Goal: Information Seeking & Learning: Learn about a topic

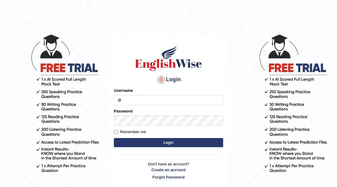
type input "dianacsilva"
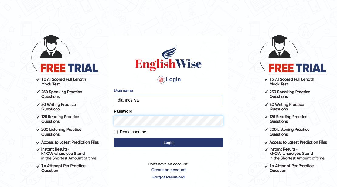
click at [114, 138] on button "Login" at bounding box center [168, 142] width 109 height 9
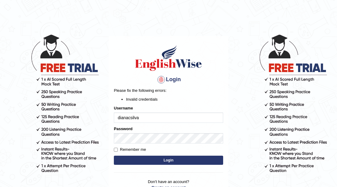
click at [180, 161] on button "Login" at bounding box center [168, 160] width 109 height 9
click at [159, 158] on button "Login" at bounding box center [168, 160] width 109 height 9
click at [156, 118] on input "dianacsilva" at bounding box center [168, 117] width 109 height 10
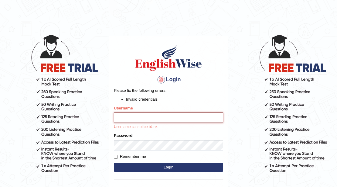
click at [156, 116] on input "Username" at bounding box center [168, 117] width 109 height 10
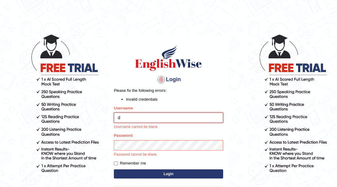
type input "dianacsilva"
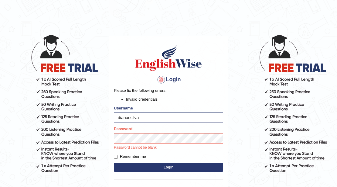
click at [155, 146] on p "Password cannot be blank." at bounding box center [168, 147] width 109 height 5
drag, startPoint x: 170, startPoint y: 121, endPoint x: 171, endPoint y: 132, distance: 11.0
click at [171, 129] on form "Please fix the following errors: Invalid credentials Username dianacsilva Passw…" at bounding box center [168, 130] width 109 height 86
click at [114, 163] on button "Login" at bounding box center [168, 167] width 109 height 9
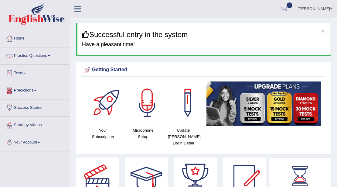
click at [51, 57] on link "Practice Questions" at bounding box center [34, 54] width 69 height 15
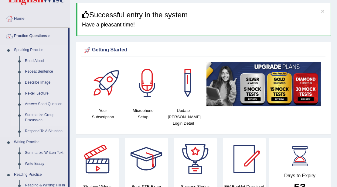
scroll to position [61, 0]
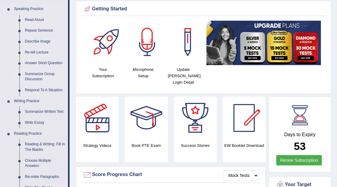
click at [43, 74] on link "Summarize Group Discussion" at bounding box center [45, 77] width 46 height 16
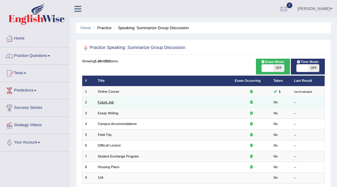
click at [112, 103] on link "Future Job" at bounding box center [106, 102] width 16 height 4
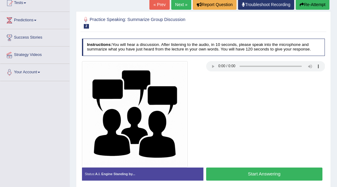
scroll to position [81, 0]
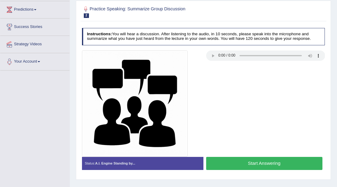
click at [276, 162] on button "Start Answering" at bounding box center [264, 163] width 116 height 13
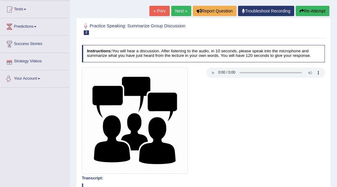
scroll to position [40, 0]
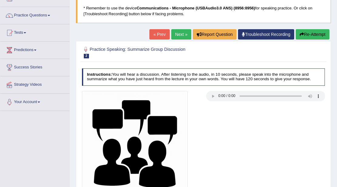
click at [304, 35] on button "Re-Attempt" at bounding box center [313, 34] width 34 height 10
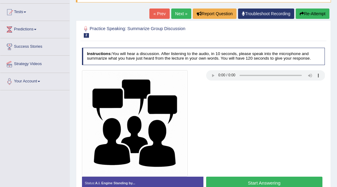
scroll to position [51, 0]
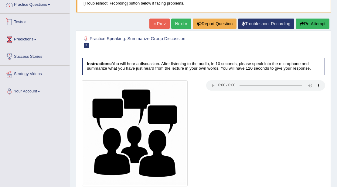
click at [44, 10] on link "Practice Questions" at bounding box center [34, 3] width 69 height 15
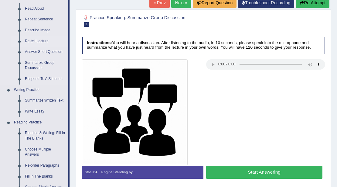
scroll to position [112, 0]
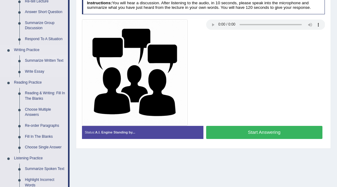
click at [39, 57] on link "Summarize Written Text" at bounding box center [45, 60] width 46 height 11
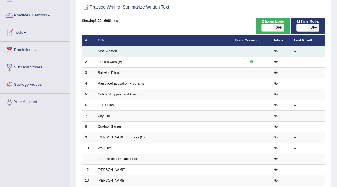
click at [110, 53] on td "New Women" at bounding box center [163, 51] width 137 height 11
click at [111, 50] on link "New Women" at bounding box center [107, 51] width 19 height 4
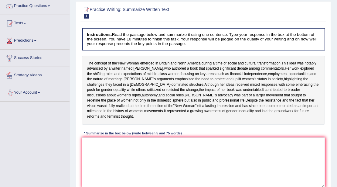
scroll to position [20, 0]
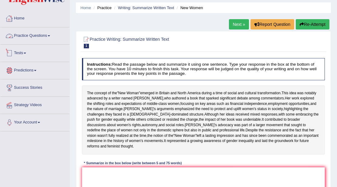
click at [30, 38] on link "Practice Questions" at bounding box center [34, 34] width 69 height 15
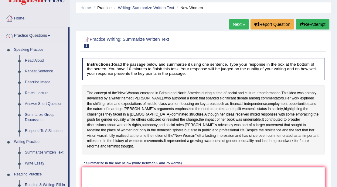
click at [39, 48] on link "Speaking Practice" at bounding box center [39, 49] width 57 height 11
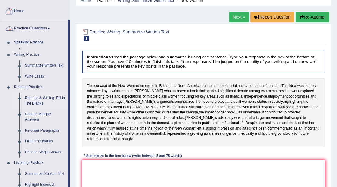
scroll to position [40, 0]
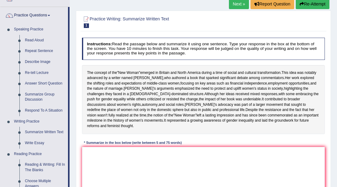
click at [31, 28] on link "Speaking Practice" at bounding box center [39, 29] width 57 height 11
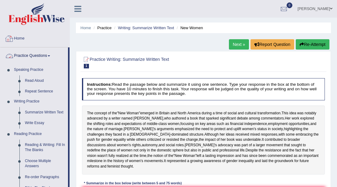
click at [51, 58] on link "Practice Questions" at bounding box center [34, 54] width 68 height 15
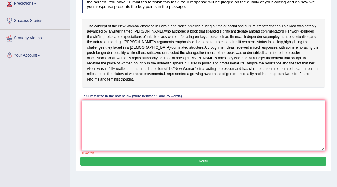
scroll to position [101, 0]
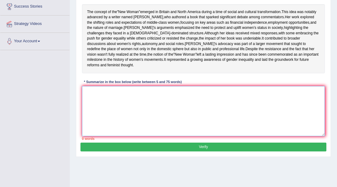
click at [94, 110] on textarea at bounding box center [203, 111] width 243 height 50
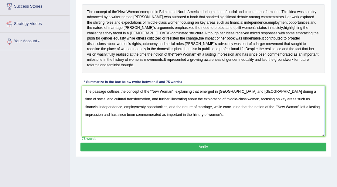
type textarea "The passage outlines the concept of the "New Woman", explaining that emerged in…"
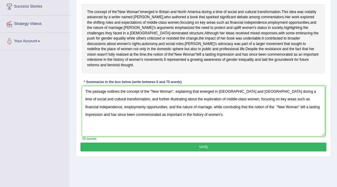
click at [189, 151] on button "Verify" at bounding box center [204, 146] width 246 height 9
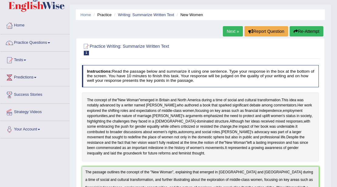
scroll to position [0, 0]
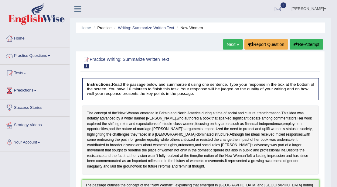
click at [229, 43] on link "Next »" at bounding box center [233, 44] width 20 height 10
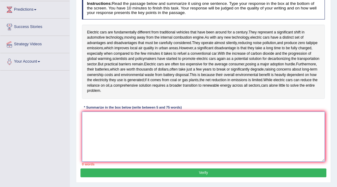
click at [210, 114] on textarea at bounding box center [203, 137] width 243 height 50
click at [197, 121] on textarea at bounding box center [203, 137] width 243 height 50
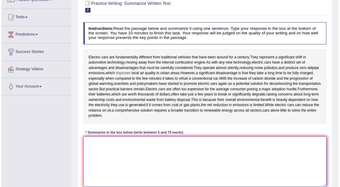
scroll to position [61, 0]
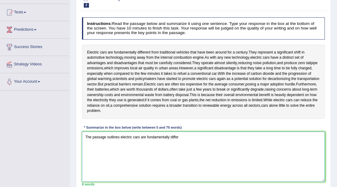
type textarea "The passage outlines electric cars are fundamentally differn"
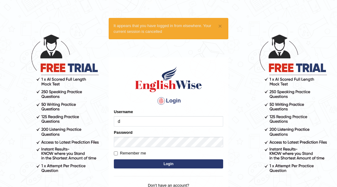
type input "dianacsilva"
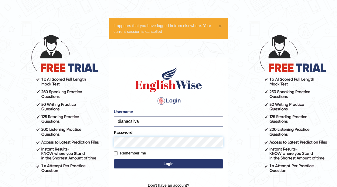
click at [114, 159] on button "Login" at bounding box center [168, 163] width 109 height 9
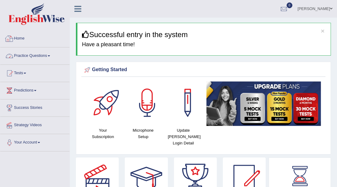
click at [48, 54] on link "Practice Questions" at bounding box center [34, 54] width 69 height 15
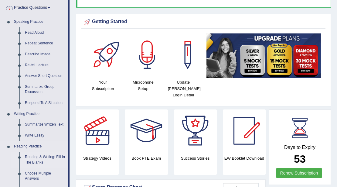
scroll to position [101, 0]
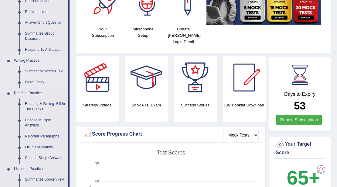
click at [46, 70] on link "Summarize Written Text" at bounding box center [45, 71] width 46 height 11
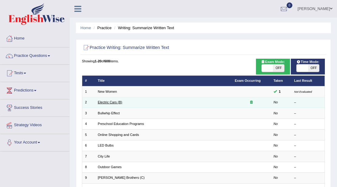
click at [106, 103] on link "Electric Cars (B)" at bounding box center [110, 102] width 24 height 4
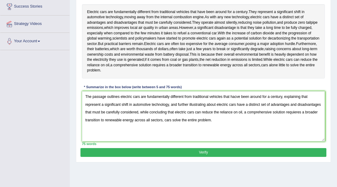
type textarea "The passage outlines electric cars are fundamentally different from traditional…"
click at [224, 148] on button "Verify" at bounding box center [204, 152] width 246 height 9
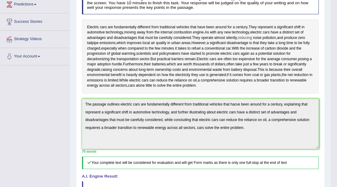
scroll to position [27, 0]
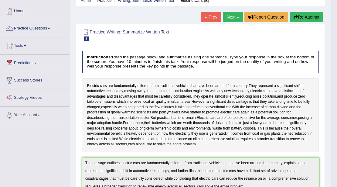
click at [225, 16] on link "Next »" at bounding box center [233, 17] width 20 height 10
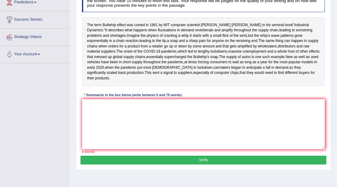
scroll to position [81, 0]
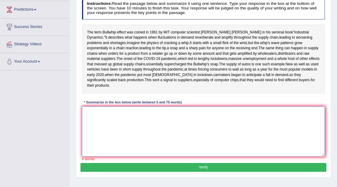
click at [184, 141] on textarea at bounding box center [203, 131] width 243 height 50
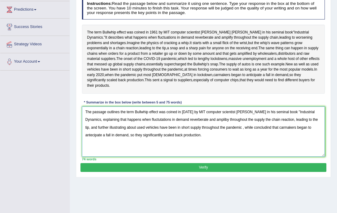
type textarea "The passage outlines the term Bullwhip effect was coined in [DATE] by MIT compu…"
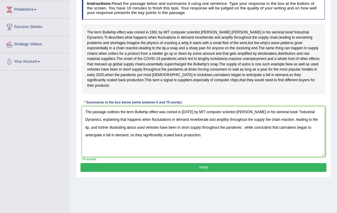
click at [227, 172] on button "Verify" at bounding box center [204, 167] width 246 height 9
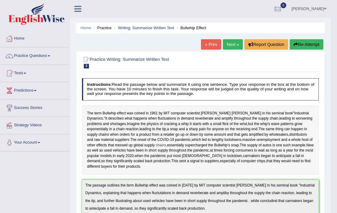
scroll to position [0, 0]
click at [233, 44] on link "Next »" at bounding box center [233, 44] width 20 height 10
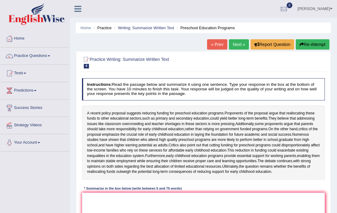
click at [236, 47] on link "Next »" at bounding box center [239, 44] width 20 height 10
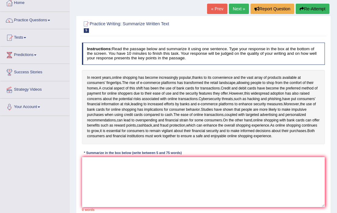
scroll to position [40, 0]
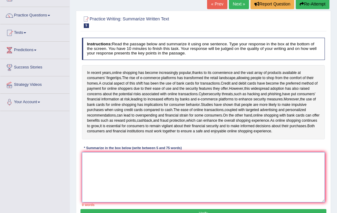
drag, startPoint x: 192, startPoint y: 166, endPoint x: 186, endPoint y: 153, distance: 13.7
click at [192, 165] on textarea at bounding box center [203, 177] width 243 height 50
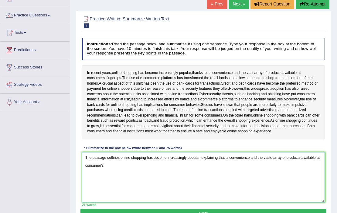
click at [226, 163] on textarea "The passage outlines online shopping has become increasingly popular, explainin…" at bounding box center [203, 177] width 243 height 50
click at [230, 166] on textarea "The passage outlines online shopping has become increasingly popular, explainin…" at bounding box center [203, 177] width 243 height 50
click at [115, 172] on textarea "The passage outlines online shopping has become increasingly popular, explainin…" at bounding box center [203, 177] width 243 height 50
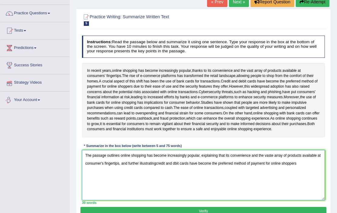
scroll to position [61, 0]
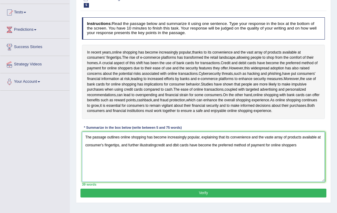
drag, startPoint x: 156, startPoint y: 151, endPoint x: 160, endPoint y: 151, distance: 4.9
click at [156, 150] on textarea "The passage outlines online shopping has become increasingly popular, explainin…" at bounding box center [203, 157] width 243 height 50
click at [176, 150] on textarea "The passage outlines online shopping has become increasingly popular, explainin…" at bounding box center [203, 157] width 243 height 50
click at [309, 153] on textarea "The passage outlines online shopping has become increasingly popular, explainin…" at bounding box center [203, 157] width 243 height 50
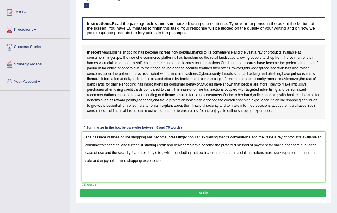
type textarea "The passage outlines online shopping has become increasingly popular, explainin…"
drag, startPoint x: 249, startPoint y: 194, endPoint x: 246, endPoint y: 194, distance: 3.7
click at [248, 194] on button "Verify" at bounding box center [204, 192] width 246 height 9
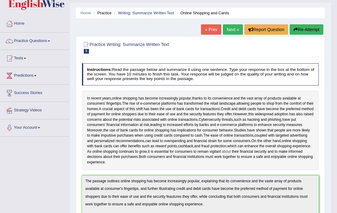
scroll to position [12, 0]
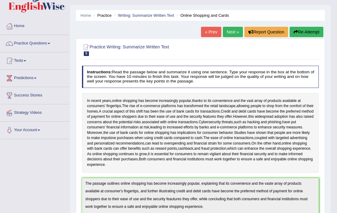
click at [226, 32] on link "Next »" at bounding box center [233, 32] width 20 height 10
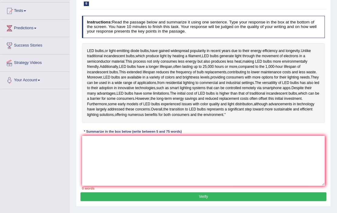
scroll to position [61, 0]
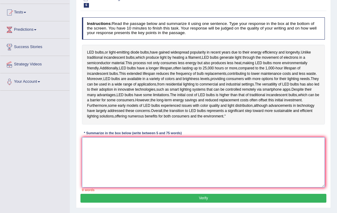
click at [148, 174] on textarea at bounding box center [203, 162] width 243 height 50
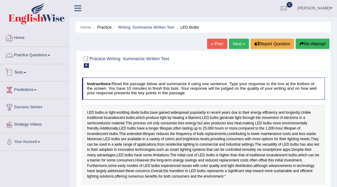
scroll to position [0, 0]
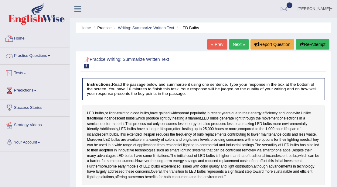
type textarea "The passage outlki"
click at [53, 60] on link "Practice Questions" at bounding box center [34, 54] width 69 height 15
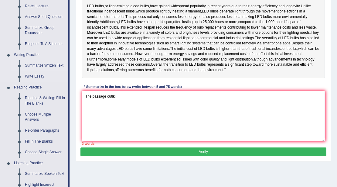
scroll to position [101, 0]
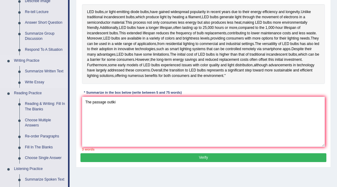
click at [32, 81] on link "Write Essay" at bounding box center [45, 82] width 46 height 11
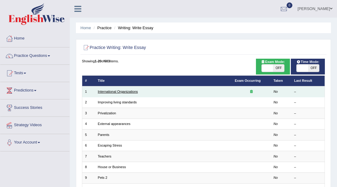
click at [108, 90] on link "International Organizations" at bounding box center [118, 92] width 40 height 4
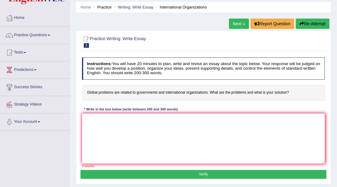
scroll to position [40, 0]
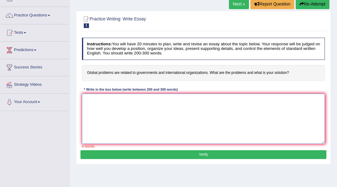
click at [97, 113] on textarea at bounding box center [203, 119] width 243 height 50
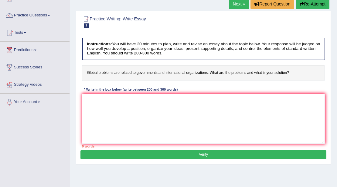
drag, startPoint x: 137, startPoint y: 44, endPoint x: 163, endPoint y: 43, distance: 25.5
click at [163, 43] on h4 "Instructions: You will have 20 minutes to plan, write and revise an essay about…" at bounding box center [203, 49] width 243 height 22
click at [60, 20] on link "Practice Questions" at bounding box center [34, 14] width 69 height 15
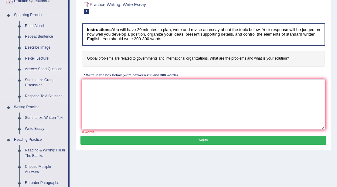
scroll to position [81, 0]
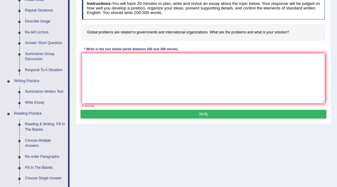
click at [39, 91] on link "Summarize Written Text" at bounding box center [45, 91] width 46 height 11
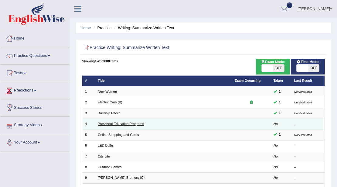
click at [122, 125] on link "Preschool Education Programs" at bounding box center [121, 124] width 46 height 4
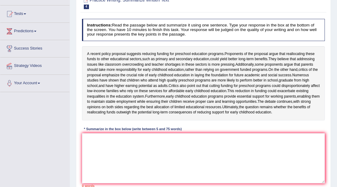
scroll to position [81, 0]
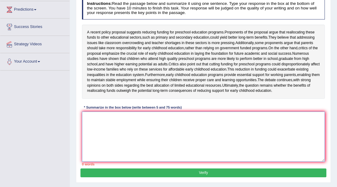
click at [145, 146] on textarea at bounding box center [203, 137] width 243 height 50
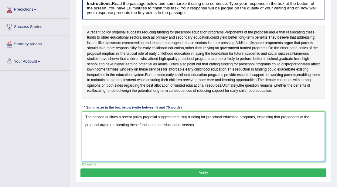
click at [99, 133] on textarea "The pasage outlines a recent policy proposal suggests reducing funding for pres…" at bounding box center [203, 137] width 243 height 50
drag, startPoint x: 201, startPoint y: 143, endPoint x: 199, endPoint y: 138, distance: 5.0
click at [201, 142] on textarea "The passage outlines a recent policy proposal suggests reducing funding for pre…" at bounding box center [203, 137] width 243 height 50
click at [202, 137] on textarea "The passage outlines a recent policy proposal suggests reducing funding for pre…" at bounding box center [203, 137] width 243 height 50
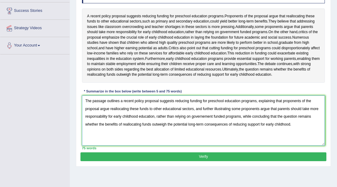
scroll to position [122, 0]
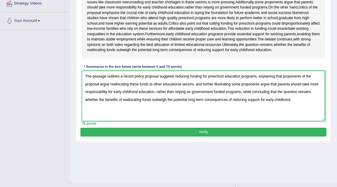
type textarea "The passage outlines a recent policy proposal suggests reducing funding for pre…"
click at [191, 136] on button "Verify" at bounding box center [204, 132] width 246 height 9
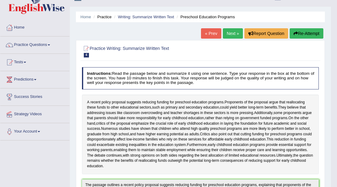
scroll to position [0, 0]
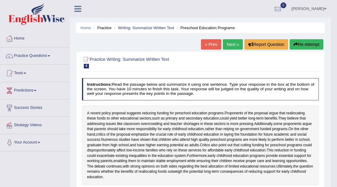
click at [236, 47] on link "Next »" at bounding box center [233, 44] width 20 height 10
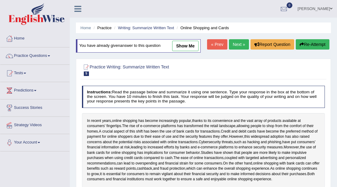
click at [237, 39] on link "Next »" at bounding box center [239, 44] width 20 height 10
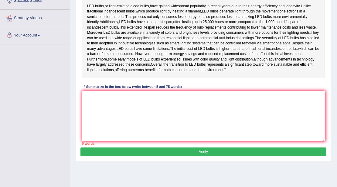
scroll to position [132, 0]
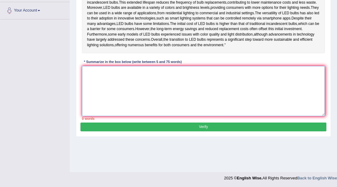
click at [166, 102] on textarea at bounding box center [203, 91] width 243 height 50
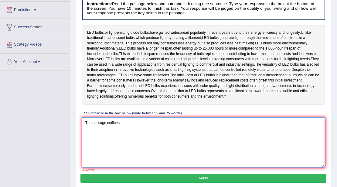
scroll to position [61, 0]
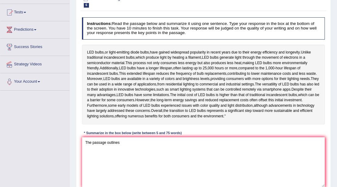
drag, startPoint x: 159, startPoint y: 37, endPoint x: 171, endPoint y: 46, distance: 15.0
click at [171, 45] on div "Instructions: Read the passage below and summarize it using one sentence. Type …" at bounding box center [204, 104] width 246 height 179
drag, startPoint x: 166, startPoint y: 53, endPoint x: 177, endPoint y: 56, distance: 10.9
click at [183, 54] on div "LED bulbs , or light - emitting diode bulbs , have gained widespread popularity…" at bounding box center [203, 85] width 243 height 80
drag, startPoint x: 164, startPoint y: 52, endPoint x: 195, endPoint y: 53, distance: 31.3
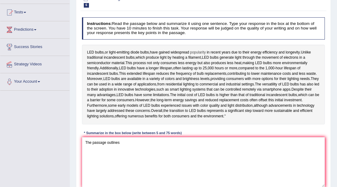
click at [195, 53] on div "LED bulbs , or light - emitting diode bulbs , have gained widespread popularity…" at bounding box center [203, 85] width 243 height 80
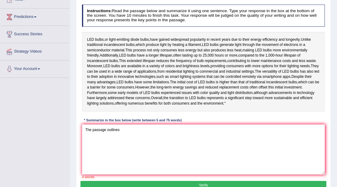
scroll to position [81, 0]
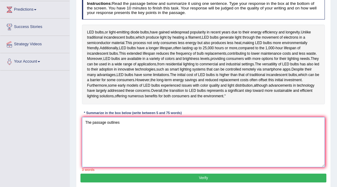
click at [123, 136] on textarea "The passage outlines" at bounding box center [203, 142] width 243 height 50
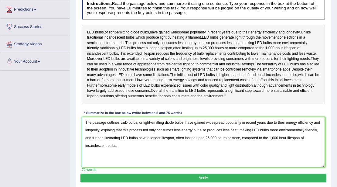
click at [178, 139] on textarea "The passage outlines LED bulbs, or light-emitting diode bulbs, have gained wide…" at bounding box center [203, 142] width 243 height 50
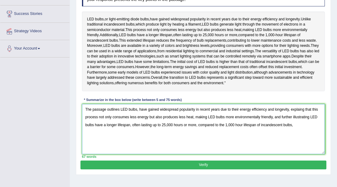
scroll to position [101, 0]
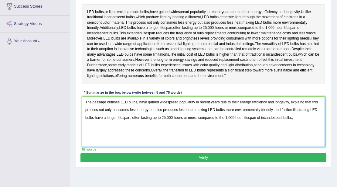
click at [300, 117] on textarea "The passage outlines LED bulbs, have gained widespread popularity in recent yea…" at bounding box center [203, 122] width 243 height 50
click at [189, 126] on textarea "The passage outlines LED bulbs, have gained widespread popularity in recent yea…" at bounding box center [203, 122] width 243 height 50
click at [268, 134] on textarea "The passage outlines LED bulbs, have gained widespread popularity in recent yea…" at bounding box center [203, 122] width 243 height 50
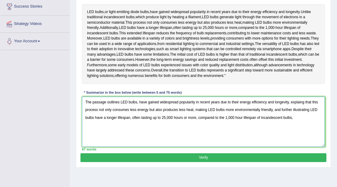
click at [300, 117] on textarea "The passage outlines LED bulbs, have gained widespread popularity in recent yea…" at bounding box center [203, 122] width 243 height 50
click at [200, 125] on textarea "The passage outlines LED bulbs, have gained widespread popularity in recent yea…" at bounding box center [203, 122] width 243 height 50
click at [267, 125] on textarea "The passage outlines LED bulbs, have gained widespread popularity in recent yea…" at bounding box center [203, 122] width 243 height 50
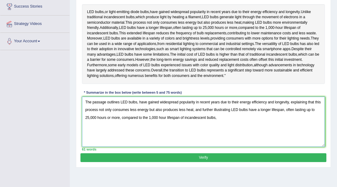
click at [233, 133] on textarea "The passage outlines LED bulbs, have gained widespread popularity in recent yea…" at bounding box center [203, 122] width 243 height 50
type textarea "The passage outlines LED bulbs, have gained widespread popularity in recent yea…"
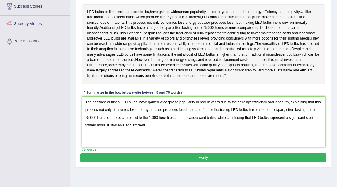
click at [244, 162] on button "Verify" at bounding box center [204, 157] width 246 height 9
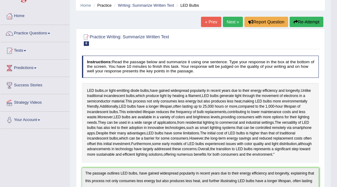
scroll to position [0, 0]
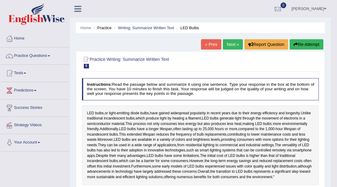
click at [325, 8] on span at bounding box center [325, 9] width 2 height 4
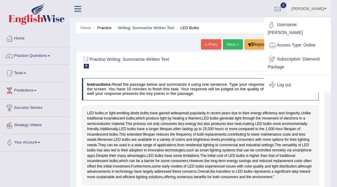
click at [274, 81] on div at bounding box center [272, 85] width 9 height 9
